Goal: Information Seeking & Learning: Learn about a topic

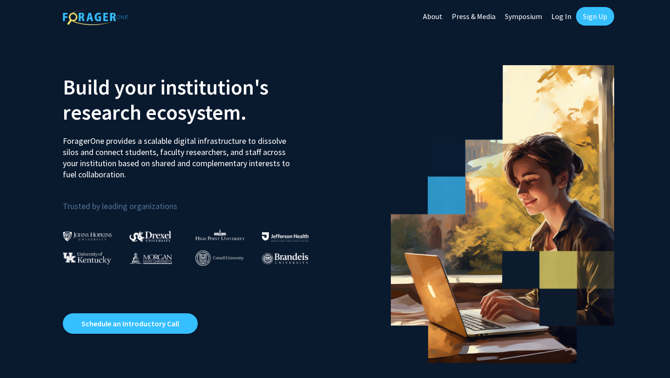
click at [601, 15] on link "Sign Up" at bounding box center [595, 16] width 38 height 19
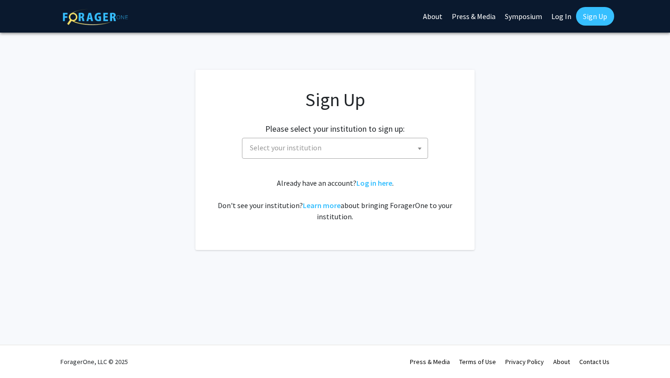
click at [349, 143] on span "Select your institution" at bounding box center [336, 147] width 181 height 19
type input "univeristy of [US_STATE]"
click at [343, 156] on span "Select your institution" at bounding box center [336, 147] width 181 height 19
click at [559, 17] on link "Log In" at bounding box center [560, 16] width 29 height 33
select select
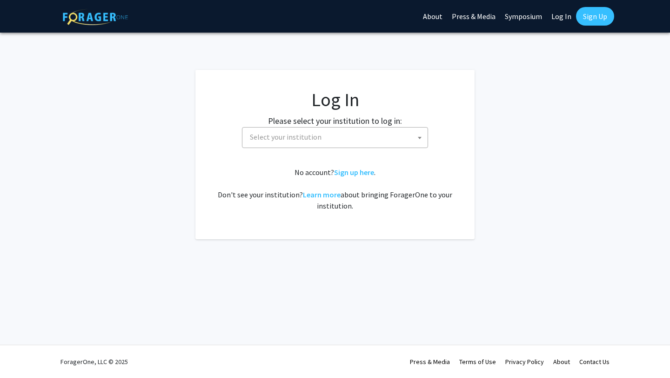
click at [311, 136] on span "Select your institution" at bounding box center [286, 136] width 72 height 9
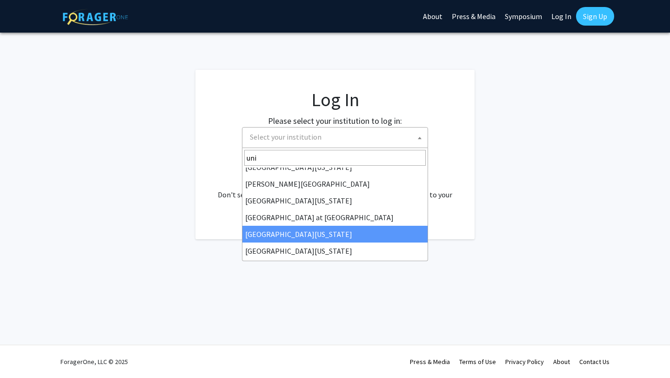
scroll to position [275, 0]
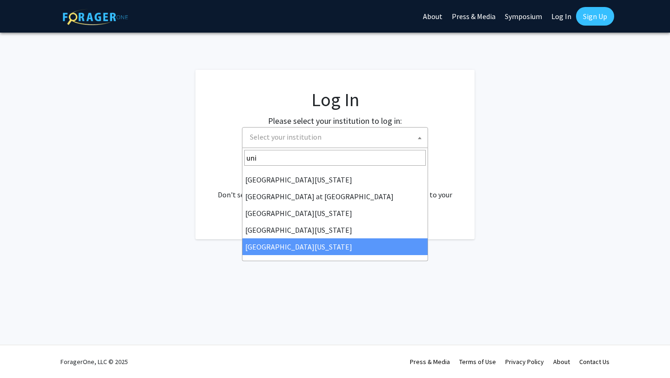
type input "uni"
select select "33"
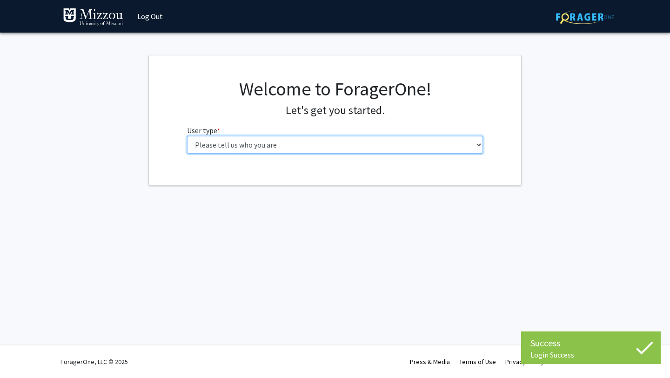
click at [267, 149] on select "Please tell us who you are Undergraduate Student Master's Student Doctoral Cand…" at bounding box center [335, 145] width 296 height 18
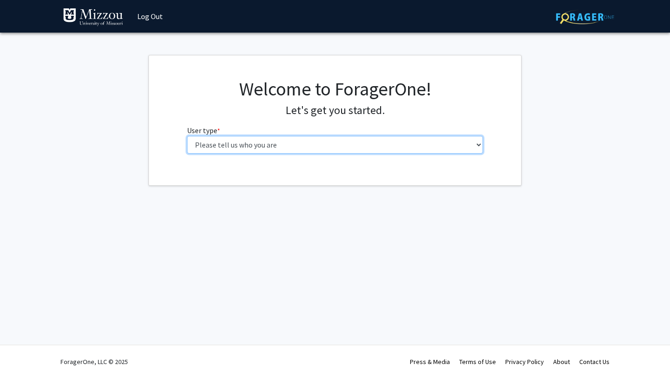
select select "1: undergrad"
click at [187, 136] on select "Please tell us who you are Undergraduate Student Master's Student Doctoral Cand…" at bounding box center [335, 145] width 296 height 18
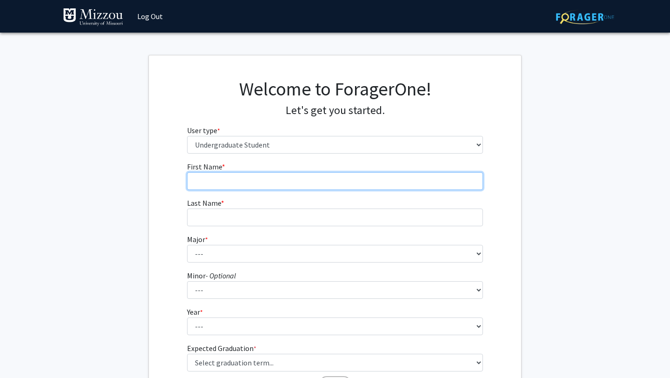
click at [285, 182] on input "First Name * required" at bounding box center [335, 181] width 296 height 18
type input "[PERSON_NAME]"
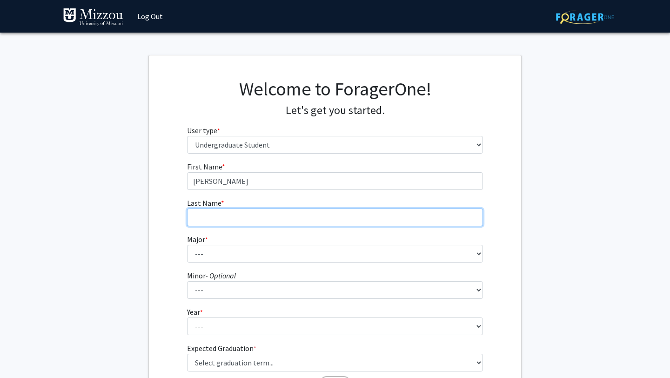
click at [243, 213] on input "Last Name * required" at bounding box center [335, 217] width 296 height 18
type input "[PERSON_NAME]"
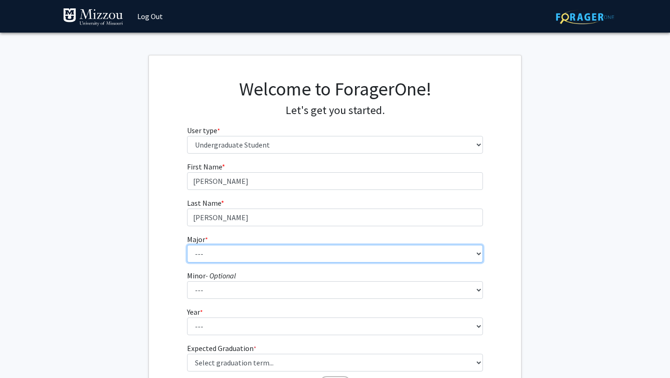
click at [210, 259] on select "--- Agribusiness Management Agricultural Education Agricultural Education: Comm…" at bounding box center [335, 254] width 296 height 18
select select "80: 2572"
click at [187, 245] on select "--- Agribusiness Management Agricultural Education Agricultural Education: Comm…" at bounding box center [335, 254] width 296 height 18
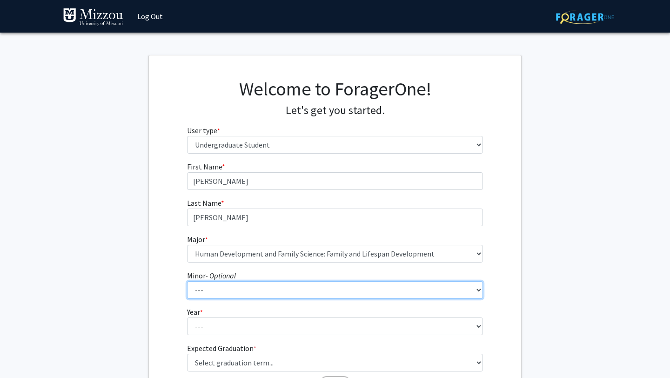
click at [237, 298] on select "--- Accountancy Aerospace Engineering Aerospace Studies Agribusiness Management…" at bounding box center [335, 290] width 296 height 18
select select "83: 2039"
click at [187, 281] on select "--- Accountancy Aerospace Engineering Aerospace Studies Agribusiness Management…" at bounding box center [335, 290] width 296 height 18
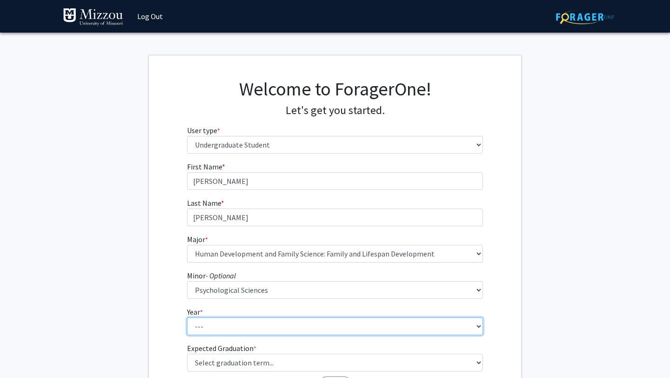
click at [227, 322] on select "--- First-year Sophomore Junior Senior Postbaccalaureate Certificate" at bounding box center [335, 326] width 296 height 18
select select "4: senior"
click at [187, 317] on select "--- First-year Sophomore Junior Senior Postbaccalaureate Certificate" at bounding box center [335, 326] width 296 height 18
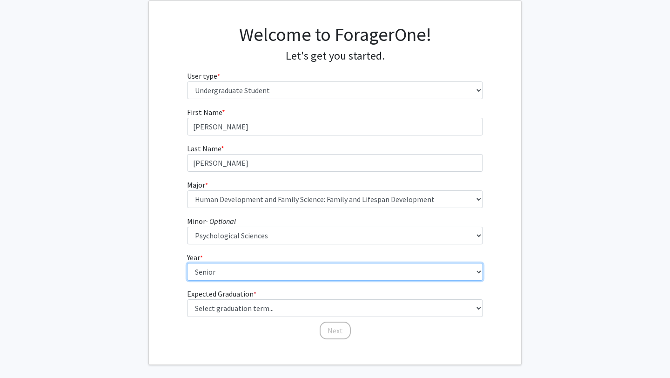
scroll to position [95, 0]
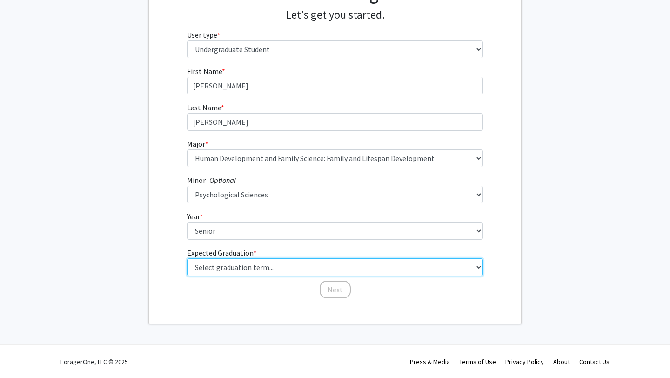
click at [216, 267] on select "Select graduation term... Spring 2025 Summer 2025 Fall 2025 Winter 2025 Spring …" at bounding box center [335, 267] width 296 height 18
select select "5: spring_2026"
click at [187, 258] on select "Select graduation term... Spring 2025 Summer 2025 Fall 2025 Winter 2025 Spring …" at bounding box center [335, 267] width 296 height 18
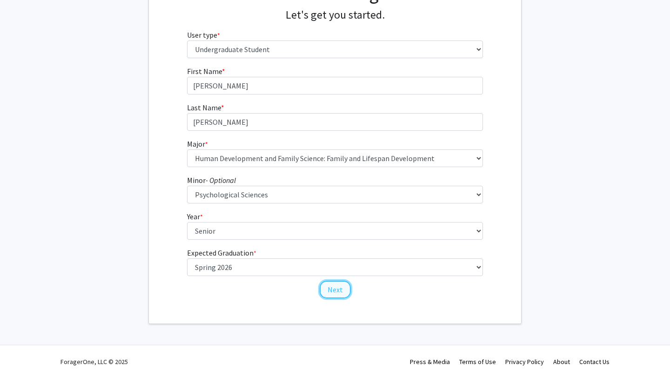
click at [332, 286] on button "Next" at bounding box center [335, 289] width 31 height 18
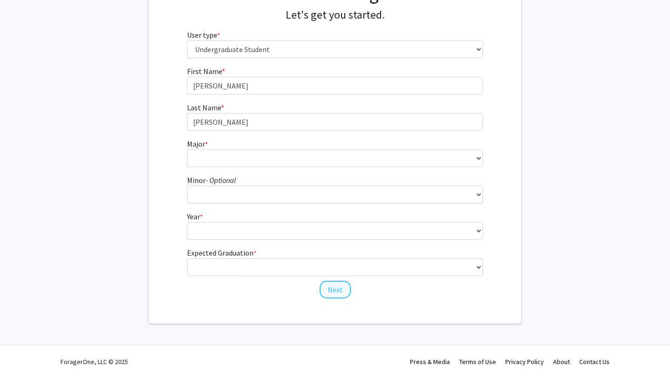
scroll to position [0, 0]
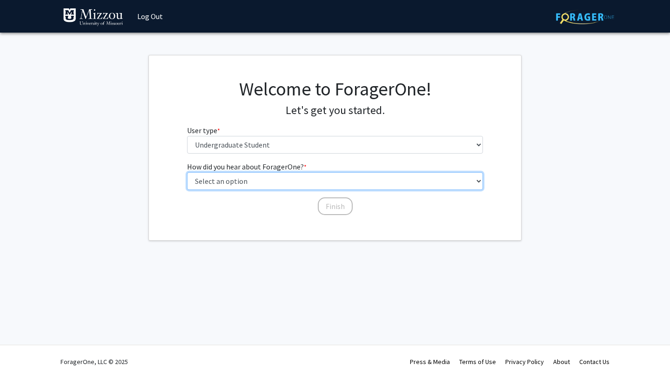
click at [268, 181] on select "Select an option Peer/student recommendation Faculty/staff recommendation Unive…" at bounding box center [335, 181] width 296 height 18
select select "2: faculty_recommendation"
click at [187, 172] on select "Select an option Peer/student recommendation Faculty/staff recommendation Unive…" at bounding box center [335, 181] width 296 height 18
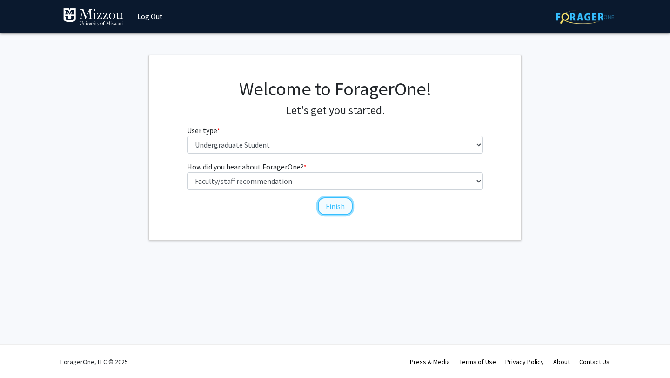
click at [330, 201] on button "Finish" at bounding box center [335, 206] width 35 height 18
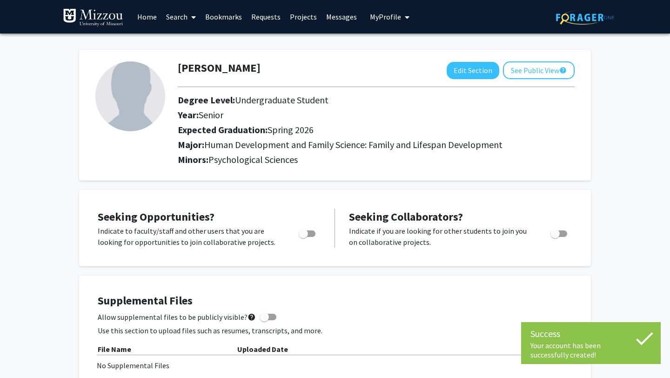
click at [147, 14] on link "Home" at bounding box center [147, 16] width 29 height 33
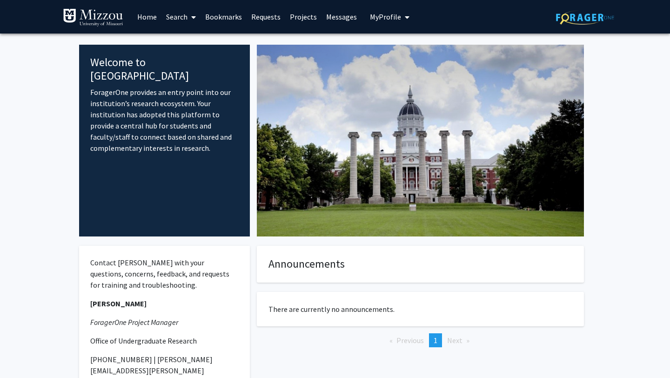
click at [175, 19] on link "Search" at bounding box center [180, 16] width 39 height 33
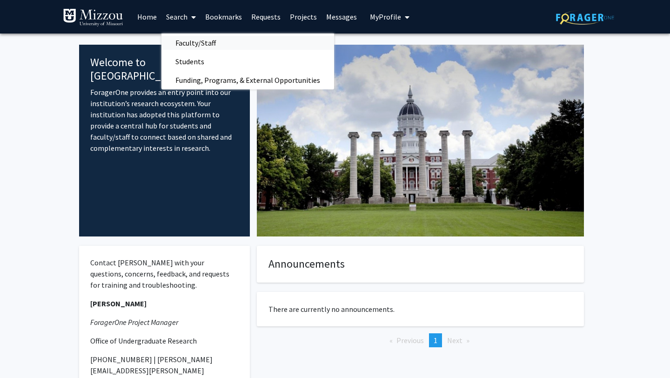
click at [201, 44] on span "Faculty/Staff" at bounding box center [195, 42] width 68 height 19
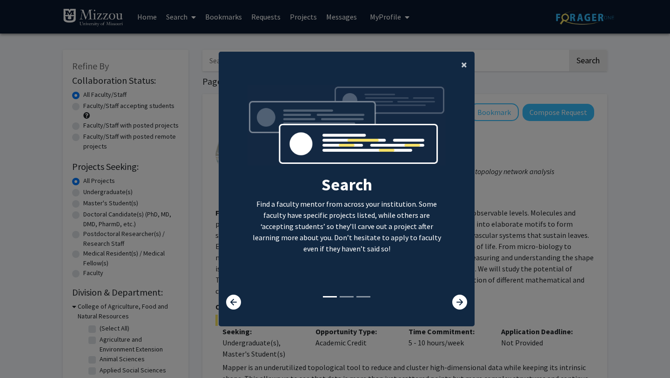
click at [463, 62] on span "×" at bounding box center [464, 64] width 6 height 14
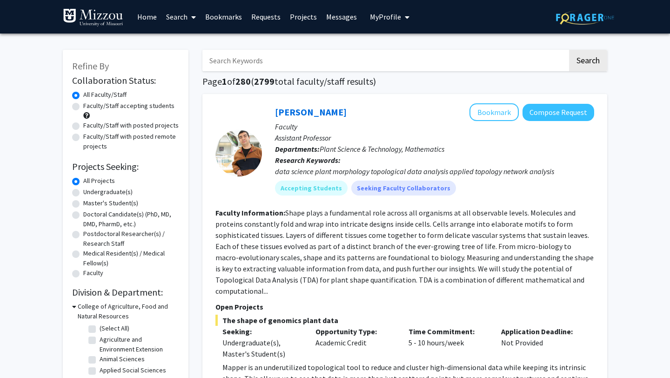
click at [83, 193] on label "Undergraduate(s)" at bounding box center [107, 192] width 49 height 10
click at [83, 193] on input "Undergraduate(s)" at bounding box center [86, 190] width 6 height 6
radio input "true"
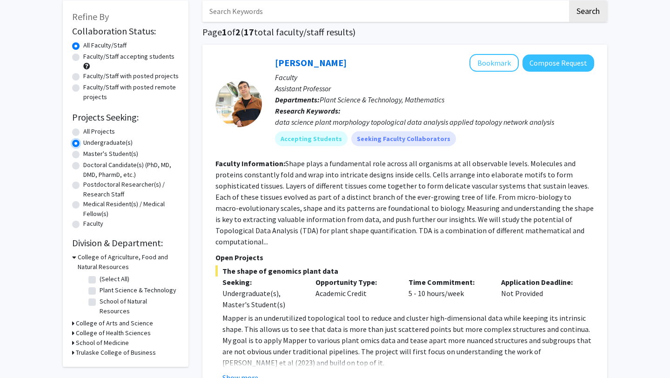
scroll to position [50, 0]
click at [73, 317] on icon at bounding box center [73, 322] width 2 height 10
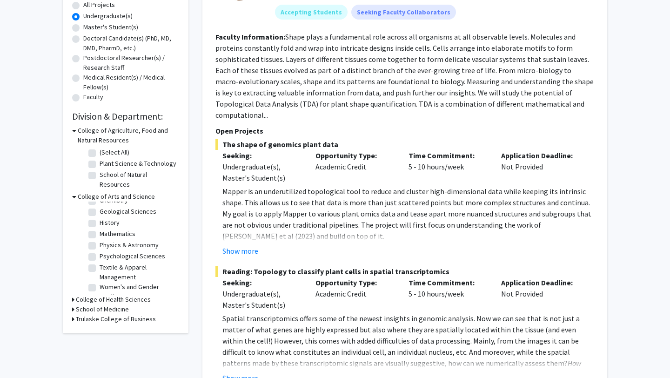
scroll to position [51, 0]
click at [100, 253] on label "Textile & Apparel Management" at bounding box center [138, 263] width 77 height 20
click at [100, 253] on input "Textile & Apparel Management" at bounding box center [103, 256] width 6 height 6
checkbox input "true"
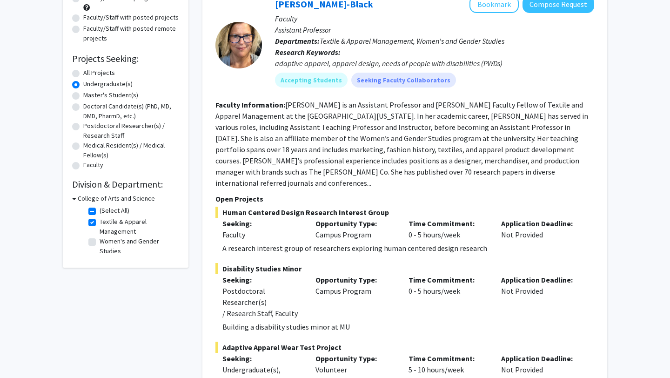
scroll to position [109, 0]
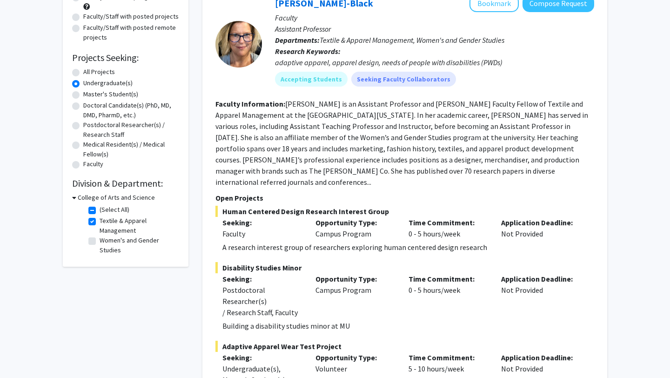
click at [100, 221] on label "Textile & Apparel Management" at bounding box center [138, 226] width 77 height 20
click at [100, 221] on input "Textile & Apparel Management" at bounding box center [103, 219] width 6 height 6
checkbox input "false"
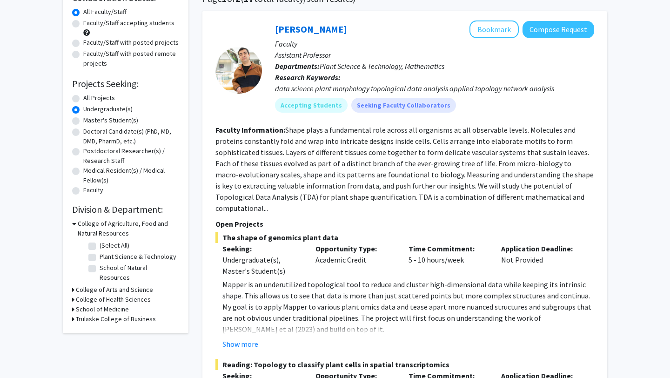
scroll to position [86, 0]
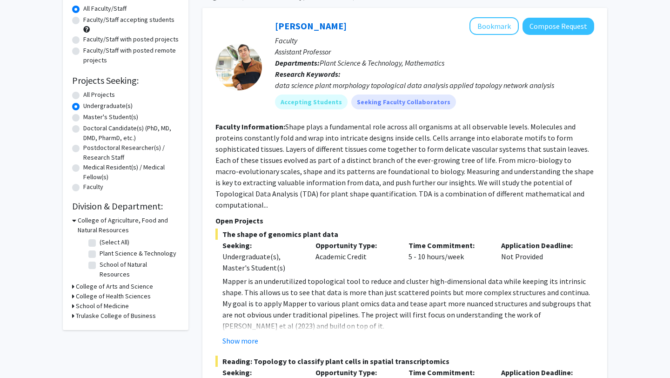
click at [86, 281] on h3 "College of Arts and Science" at bounding box center [114, 286] width 77 height 10
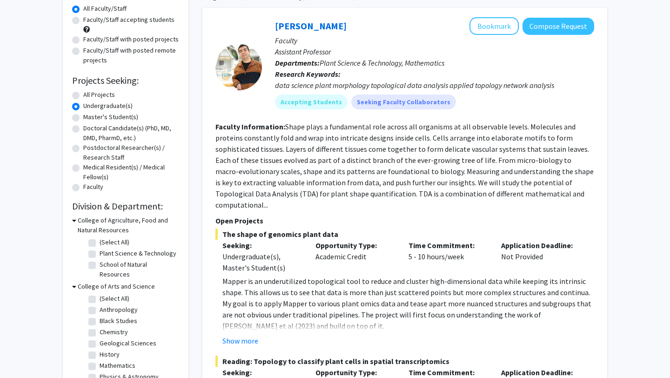
click at [100, 293] on label "(Select All)" at bounding box center [115, 298] width 30 height 10
click at [100, 293] on input "(Select All)" at bounding box center [103, 296] width 6 height 6
checkbox input "true"
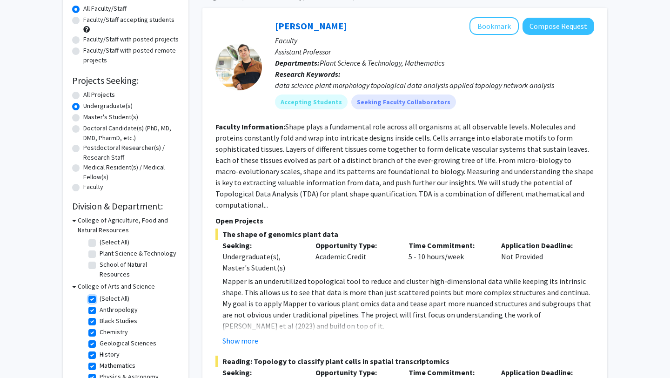
checkbox input "true"
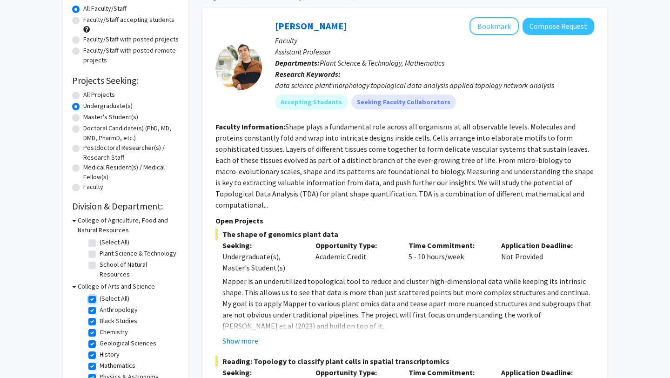
checkbox input "true"
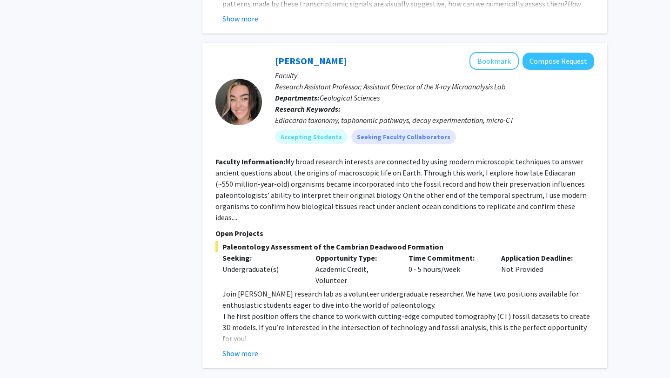
scroll to position [3559, 0]
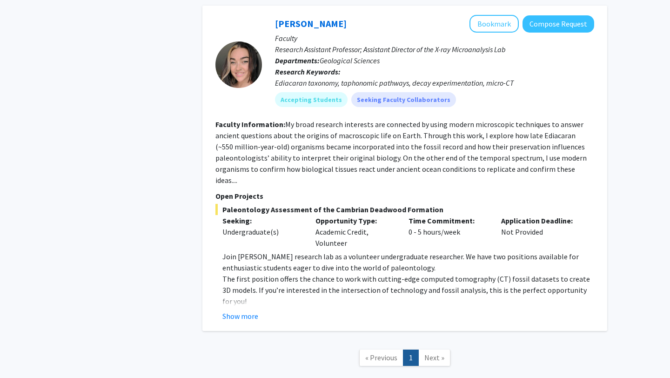
click at [436, 349] on link "Next »" at bounding box center [434, 357] width 32 height 16
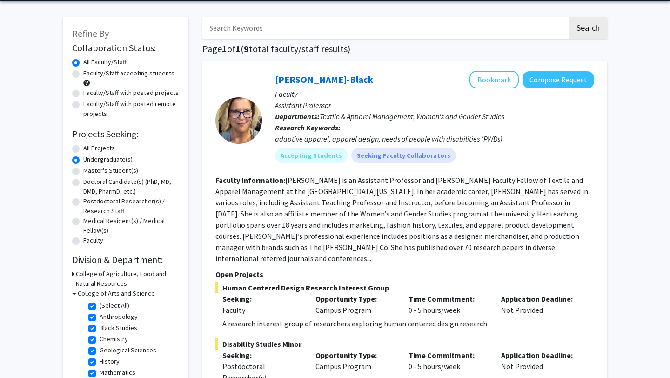
scroll to position [33, 0]
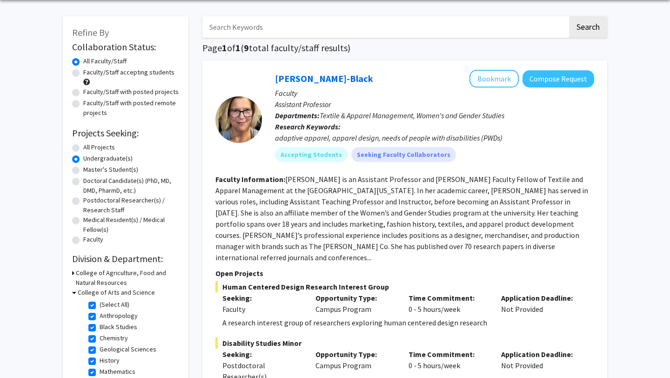
click at [83, 73] on label "Faculty/Staff accepting students" at bounding box center [128, 72] width 91 height 10
click at [83, 73] on input "Faculty/Staff accepting students" at bounding box center [86, 70] width 6 height 6
radio input "true"
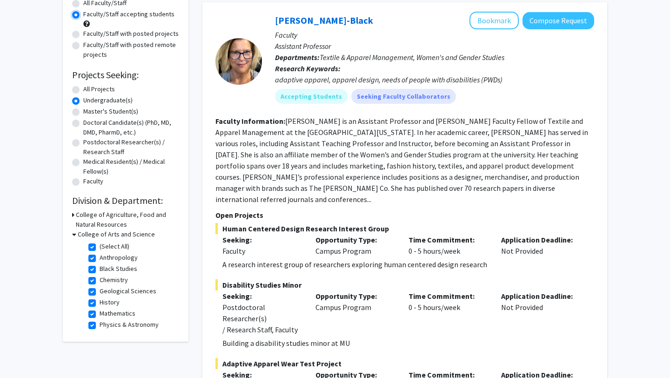
scroll to position [91, 0]
click at [74, 213] on icon at bounding box center [73, 215] width 2 height 10
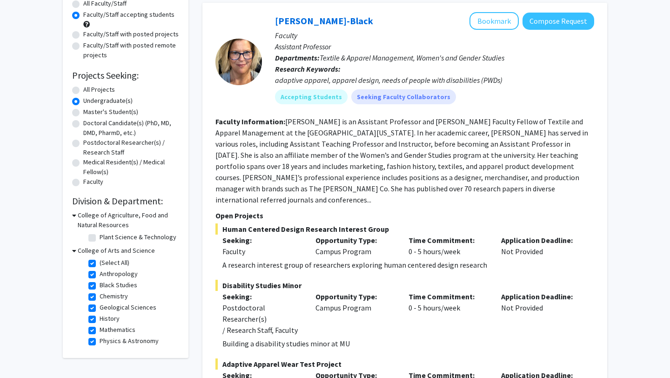
click at [74, 217] on icon at bounding box center [74, 215] width 4 height 10
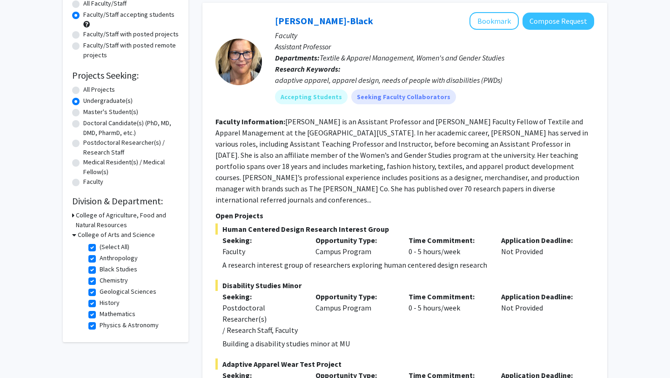
click at [73, 234] on icon at bounding box center [74, 235] width 4 height 10
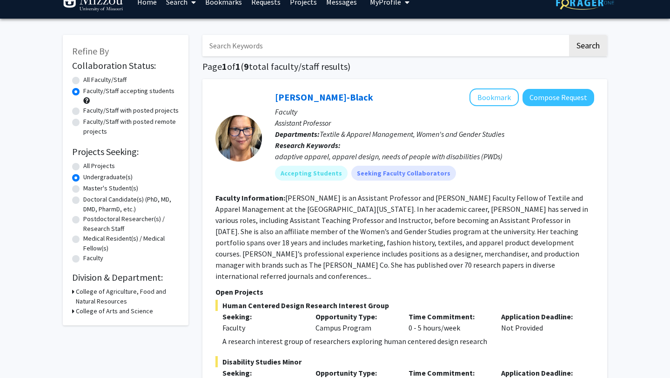
scroll to position [14, 0]
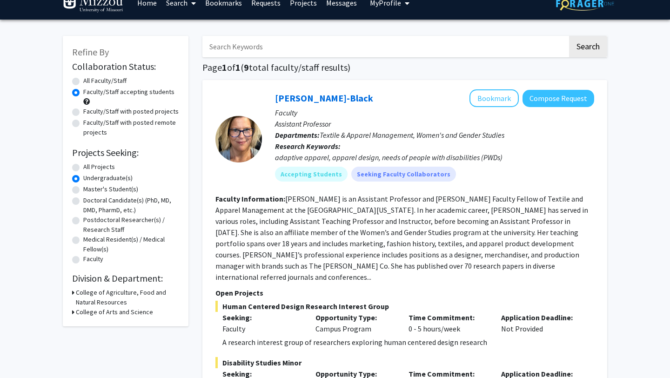
click at [83, 81] on label "All Faculty/Staff" at bounding box center [104, 81] width 43 height 10
click at [83, 81] on input "All Faculty/Staff" at bounding box center [86, 79] width 6 height 6
radio input "true"
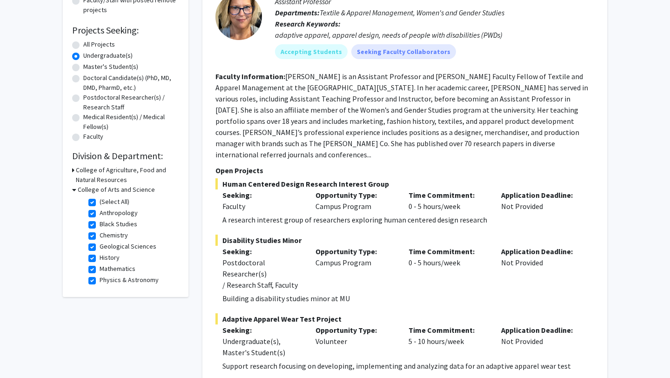
scroll to position [141, 0]
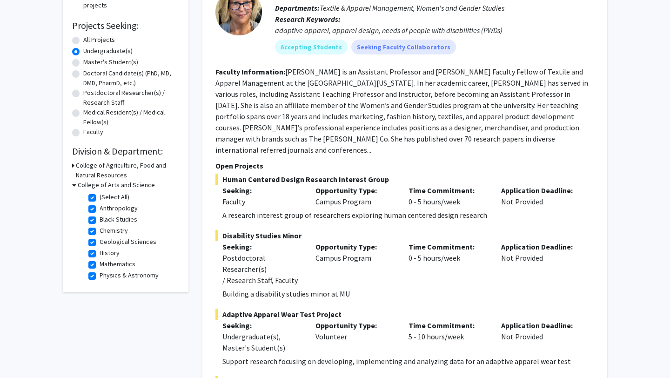
click at [79, 185] on h3 "College of Arts and Science" at bounding box center [116, 185] width 77 height 10
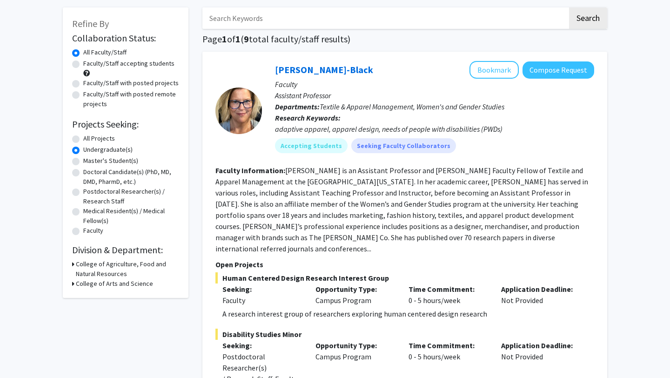
scroll to position [41, 0]
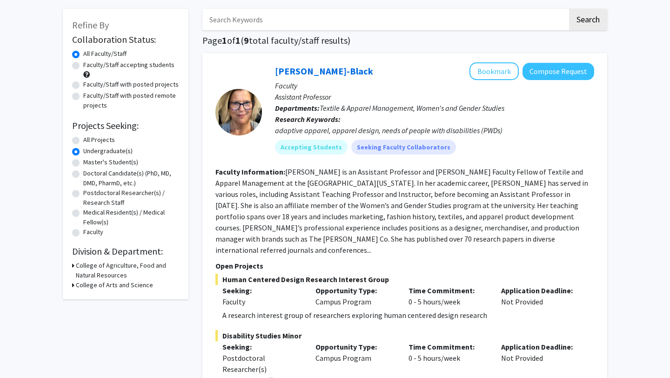
click at [83, 137] on label "All Projects" at bounding box center [99, 140] width 32 height 10
click at [83, 137] on input "All Projects" at bounding box center [86, 138] width 6 height 6
radio input "true"
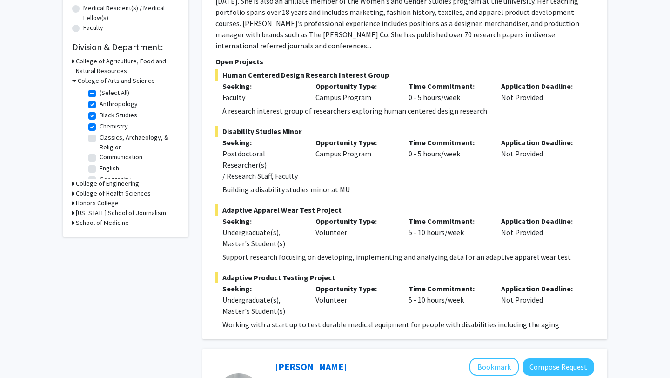
scroll to position [307, 0]
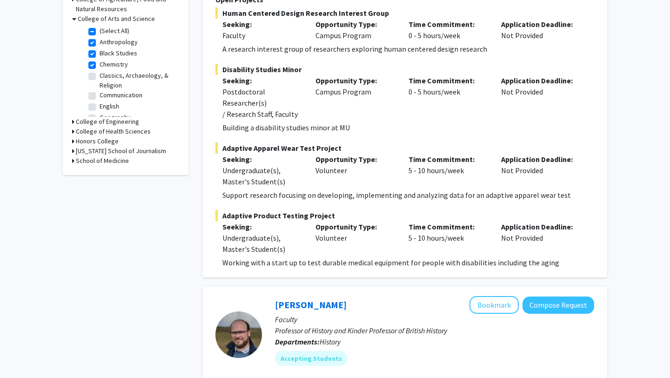
click at [77, 143] on h3 "Honors College" at bounding box center [97, 141] width 43 height 10
click at [100, 154] on label "Honors College" at bounding box center [121, 153] width 43 height 10
click at [100, 154] on input "Honors College" at bounding box center [103, 151] width 6 height 6
checkbox input "true"
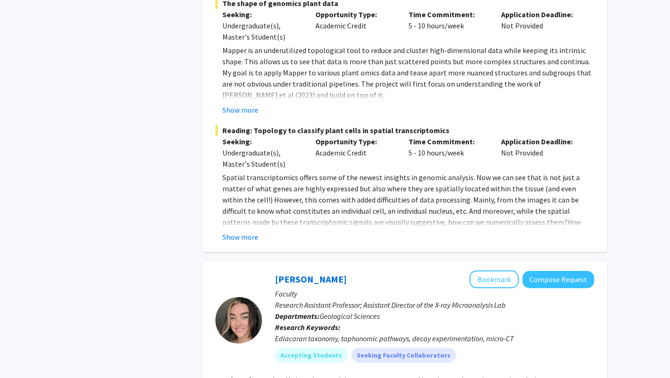
scroll to position [3939, 0]
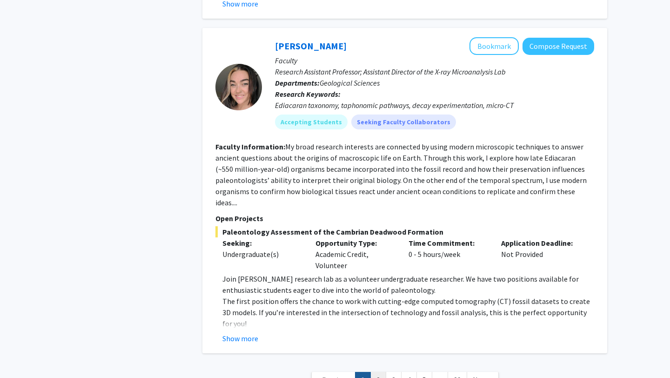
click at [379, 372] on link "2" at bounding box center [378, 380] width 16 height 16
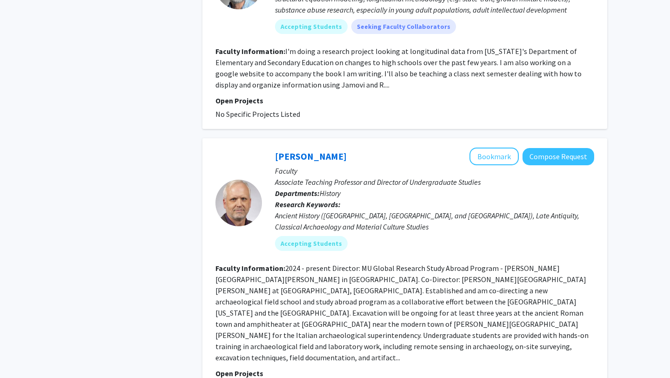
scroll to position [2144, 0]
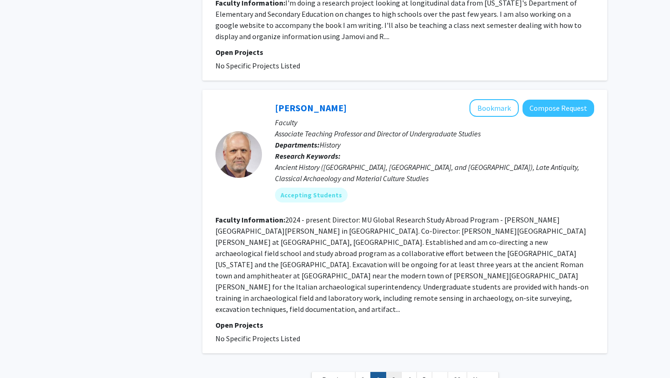
click at [393, 372] on link "3" at bounding box center [394, 380] width 16 height 16
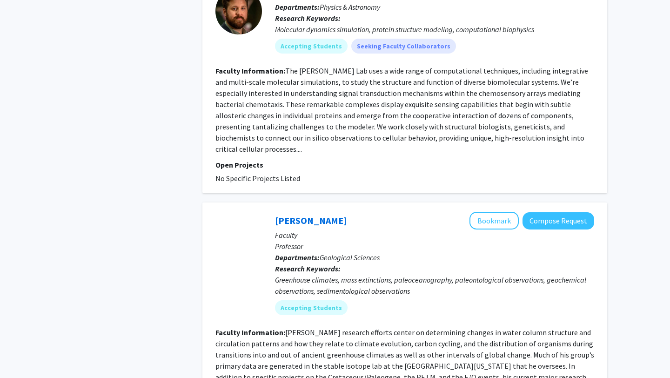
scroll to position [2078, 0]
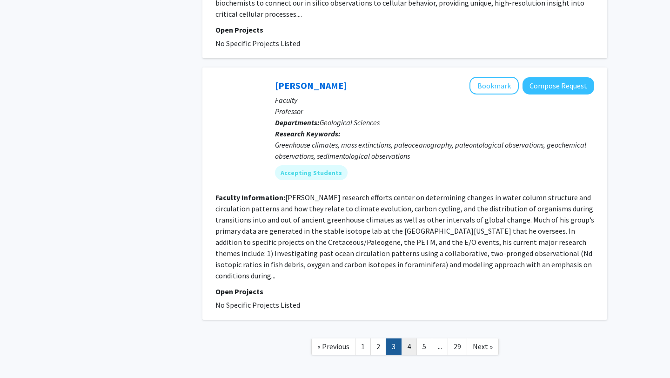
click at [414, 338] on link "4" at bounding box center [409, 346] width 16 height 16
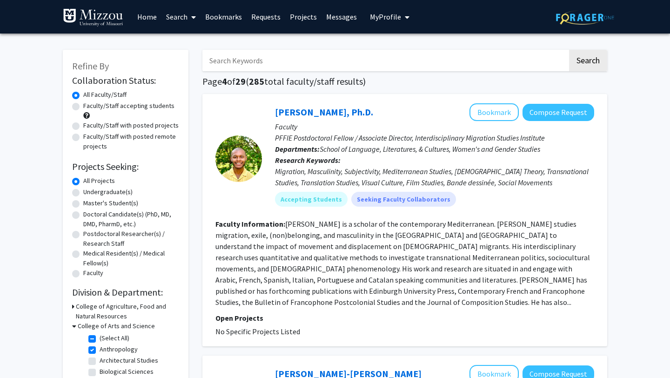
click at [300, 16] on link "Projects" at bounding box center [303, 16] width 36 height 33
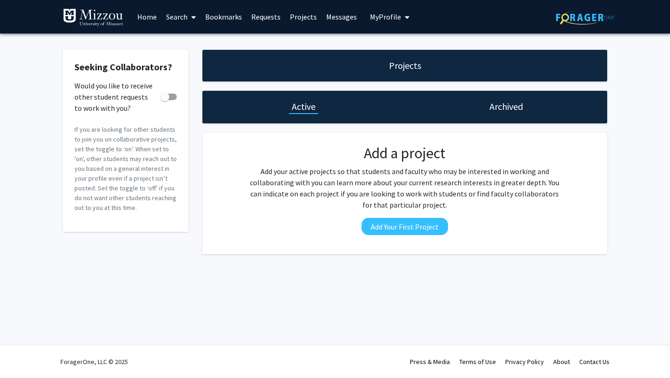
click at [177, 16] on link "Search" at bounding box center [180, 16] width 39 height 33
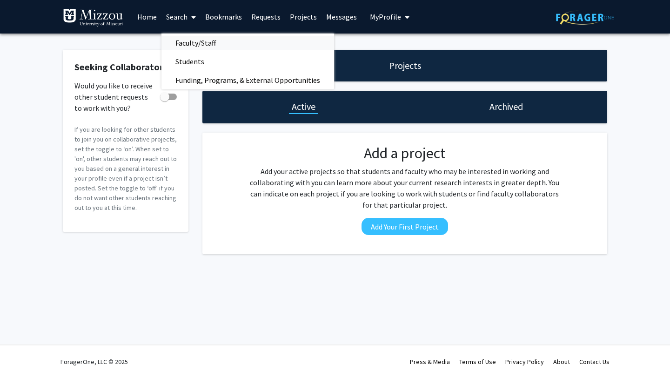
click at [191, 44] on span "Faculty/Staff" at bounding box center [195, 42] width 68 height 19
